Goal: Task Accomplishment & Management: Use online tool/utility

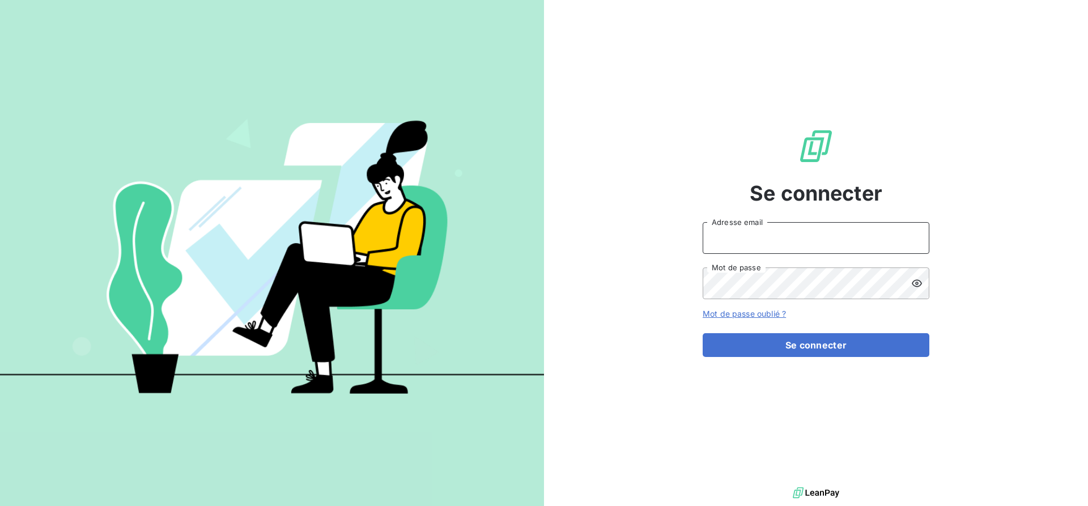
click at [803, 239] on input "Adresse email" at bounding box center [816, 238] width 227 height 32
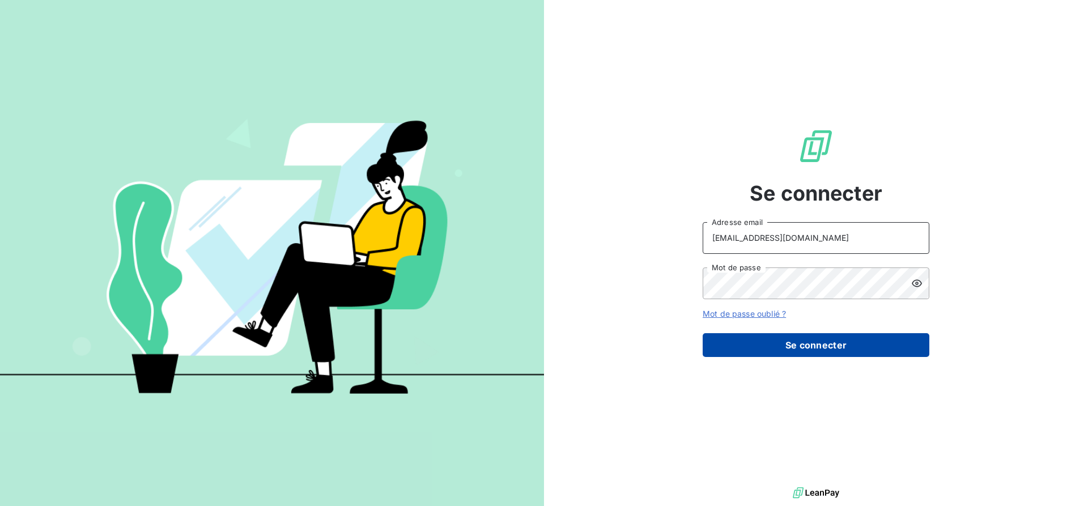
type input "[EMAIL_ADDRESS][DOMAIN_NAME]"
click at [776, 343] on button "Se connecter" at bounding box center [816, 345] width 227 height 24
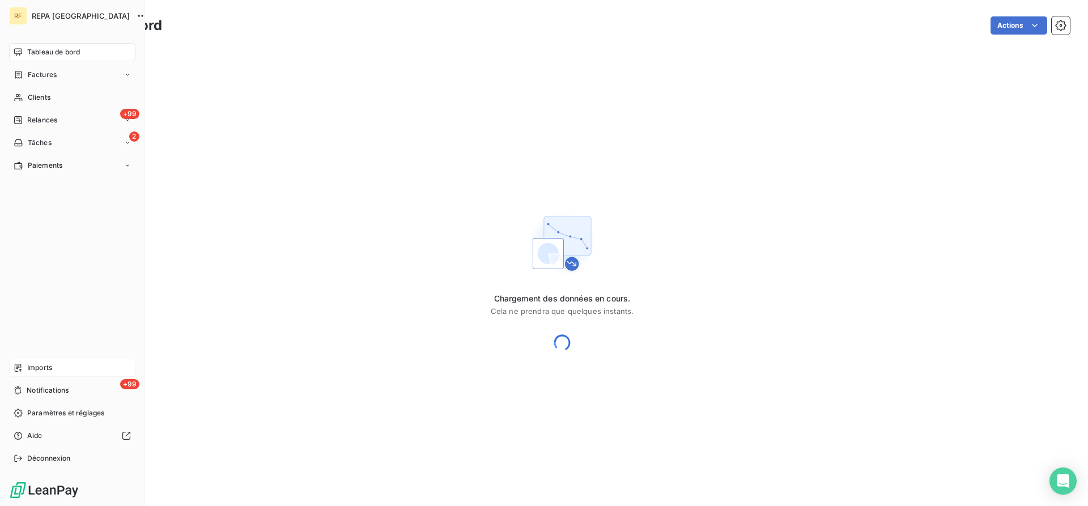
click at [36, 370] on span "Imports" at bounding box center [39, 368] width 25 height 10
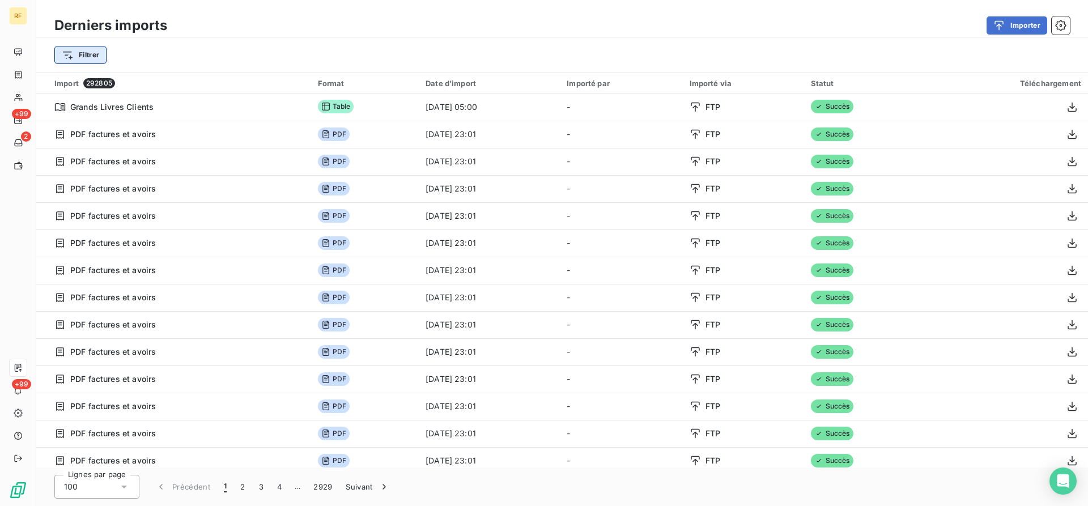
click at [83, 58] on html "RF +99 2 +99 Derniers imports Importer Filtrer Import 292805 Format Date d’impo…" at bounding box center [544, 253] width 1088 height 506
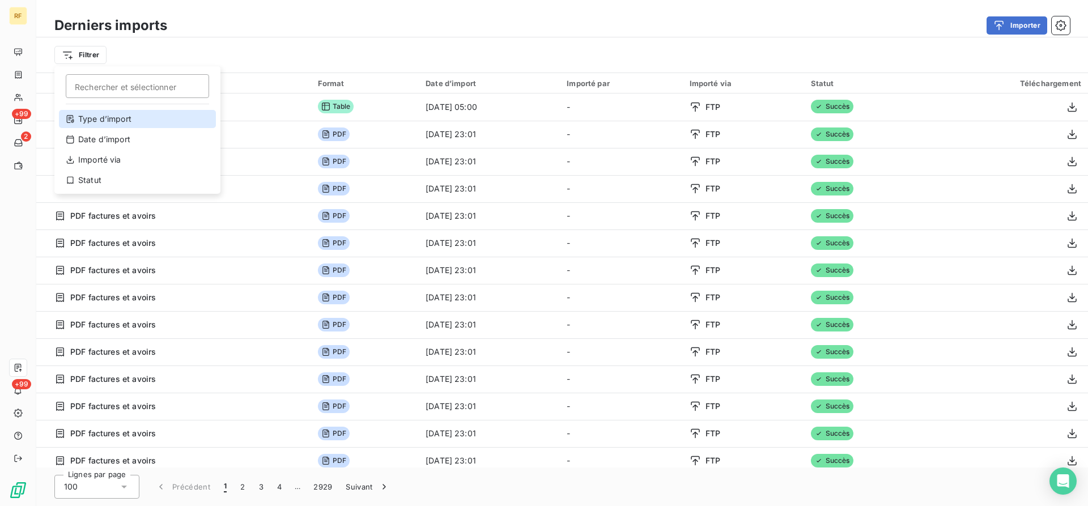
click at [95, 120] on div "Type d’import" at bounding box center [137, 119] width 157 height 18
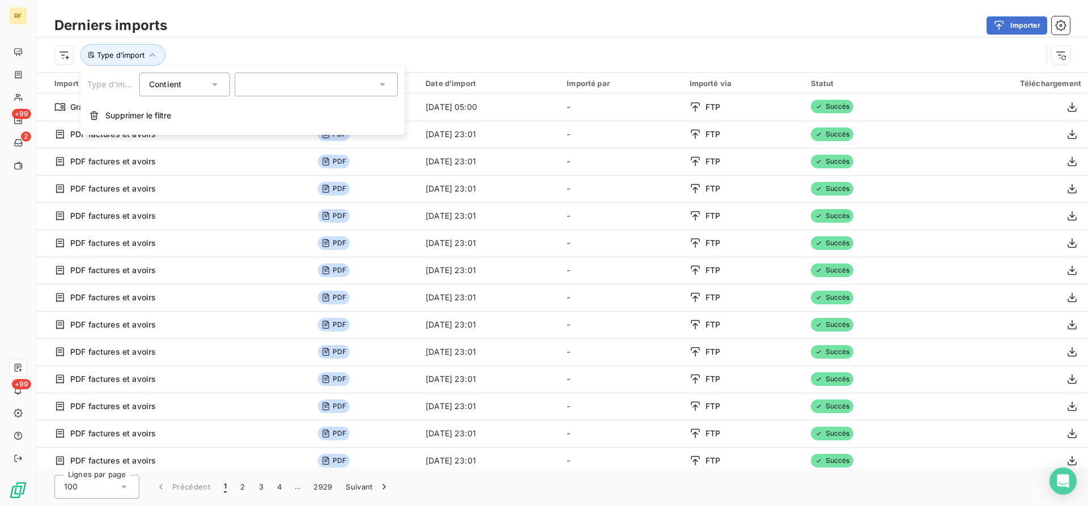
click at [255, 84] on div at bounding box center [316, 85] width 163 height 24
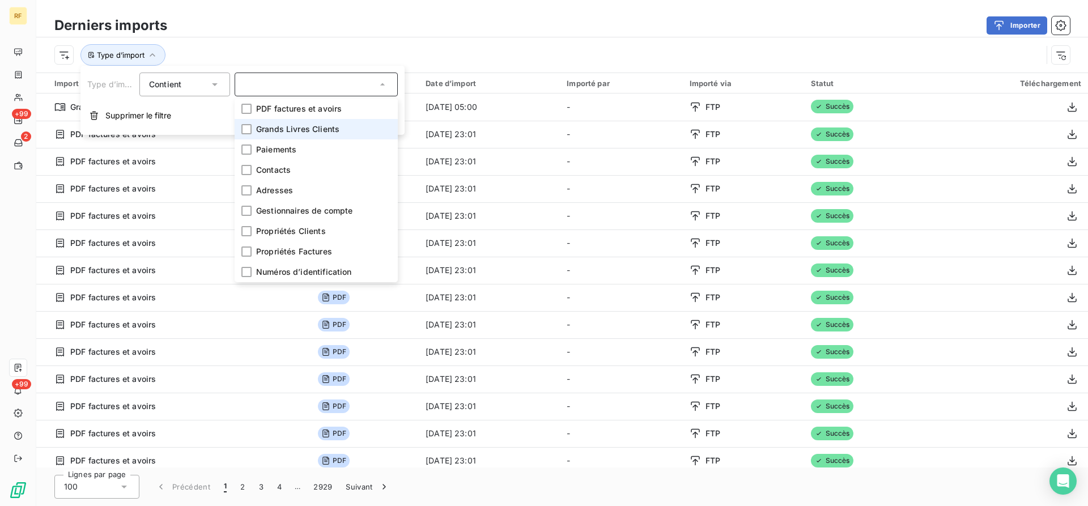
click at [262, 129] on span "Grands Livres Clients" at bounding box center [297, 129] width 83 height 11
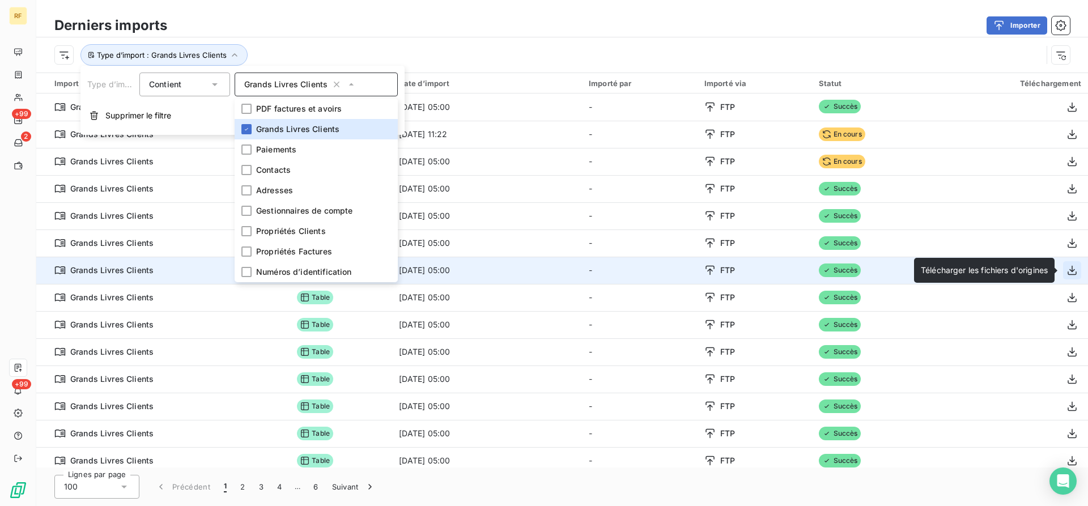
click at [1070, 270] on icon "button" at bounding box center [1072, 270] width 11 height 11
